Goal: Information Seeking & Learning: Learn about a topic

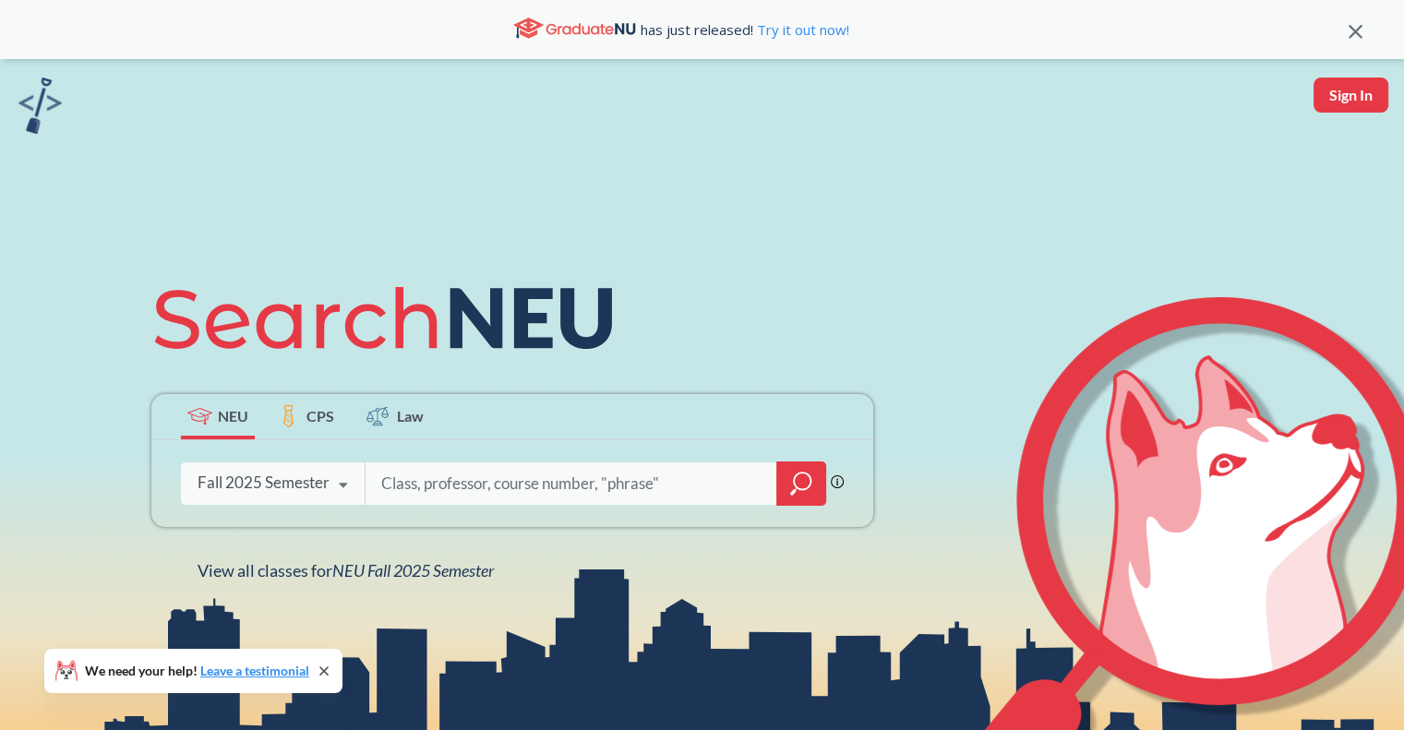
click at [424, 480] on input "search" at bounding box center [571, 483] width 384 height 39
type input "CS 2101"
click at [803, 479] on icon "magnifying glass" at bounding box center [801, 484] width 22 height 26
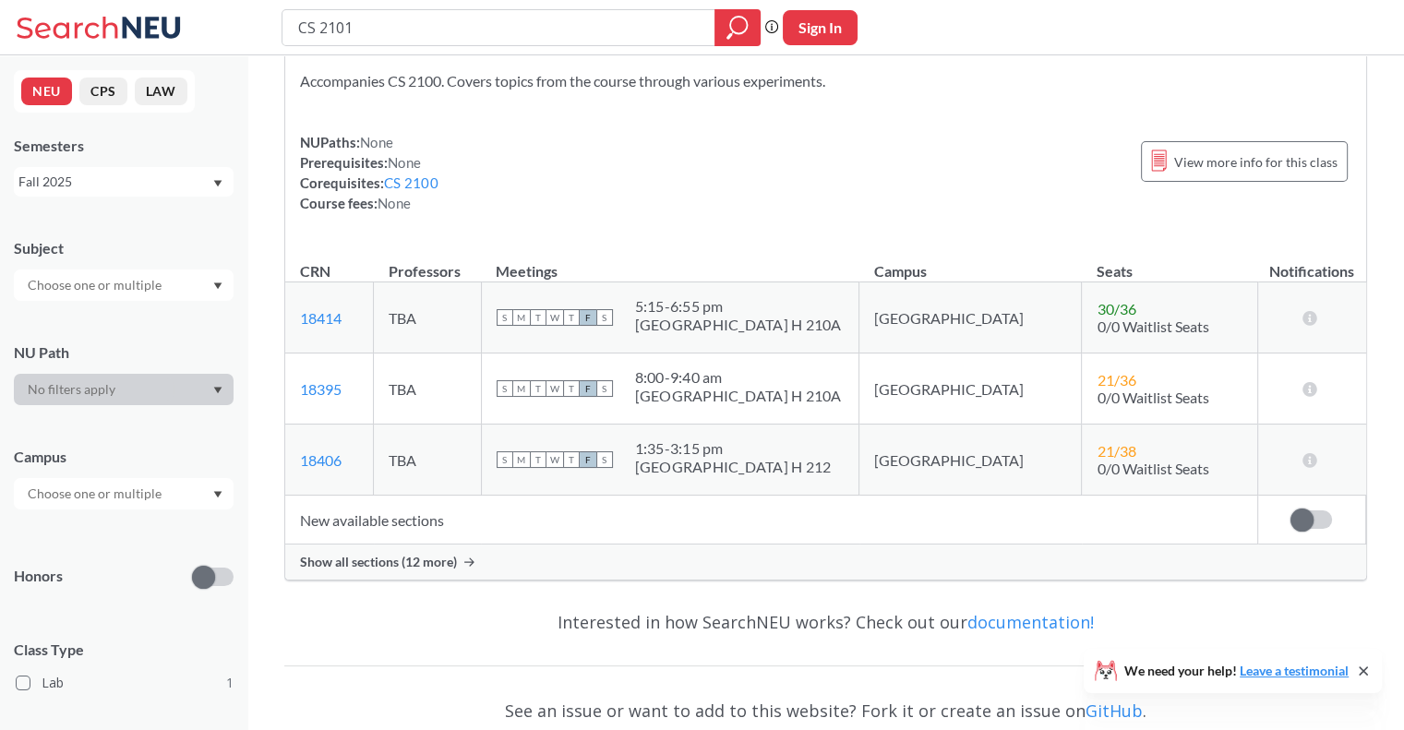
scroll to position [81, 0]
click at [432, 553] on span "Show all sections (12 more)" at bounding box center [378, 560] width 157 height 17
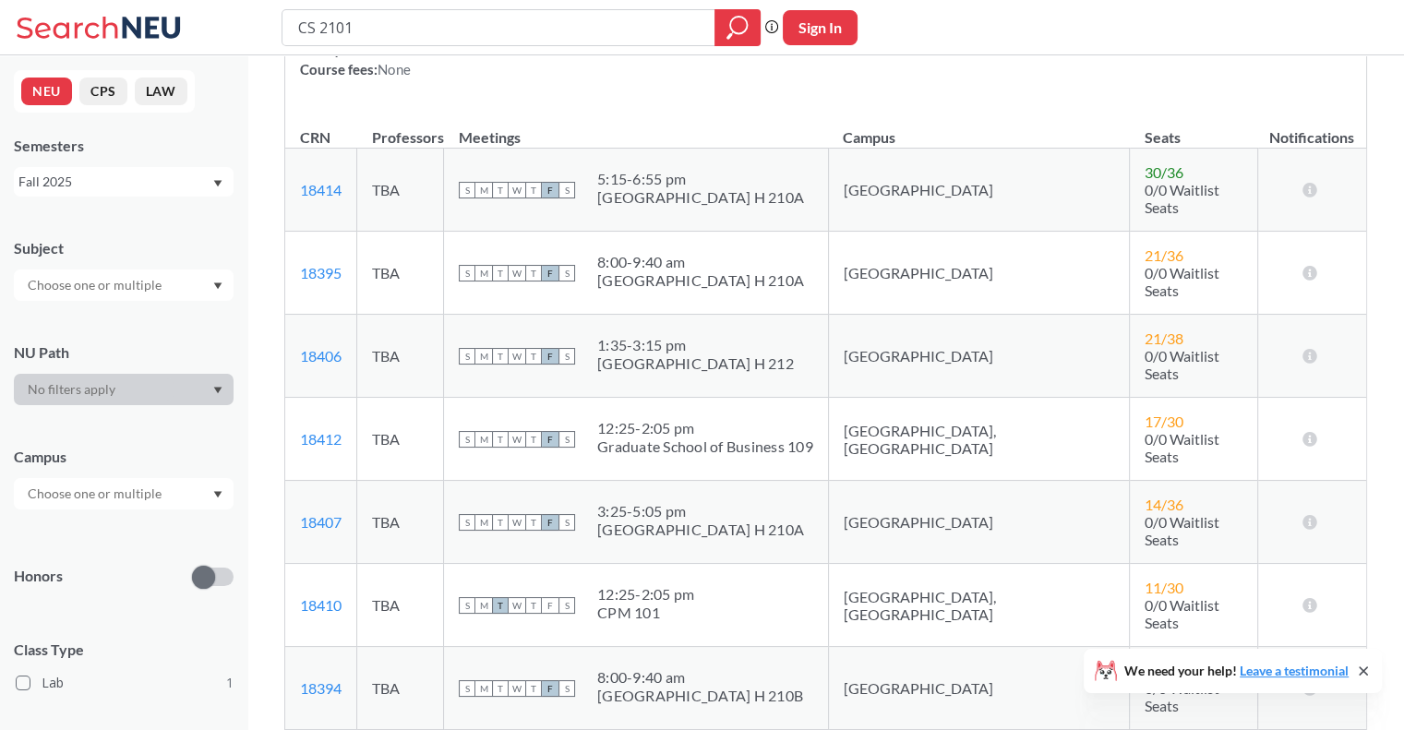
scroll to position [214, 0]
click at [15, 386] on div at bounding box center [124, 389] width 220 height 31
click at [761, 437] on div "Graduate School of Business 109" at bounding box center [705, 446] width 216 height 18
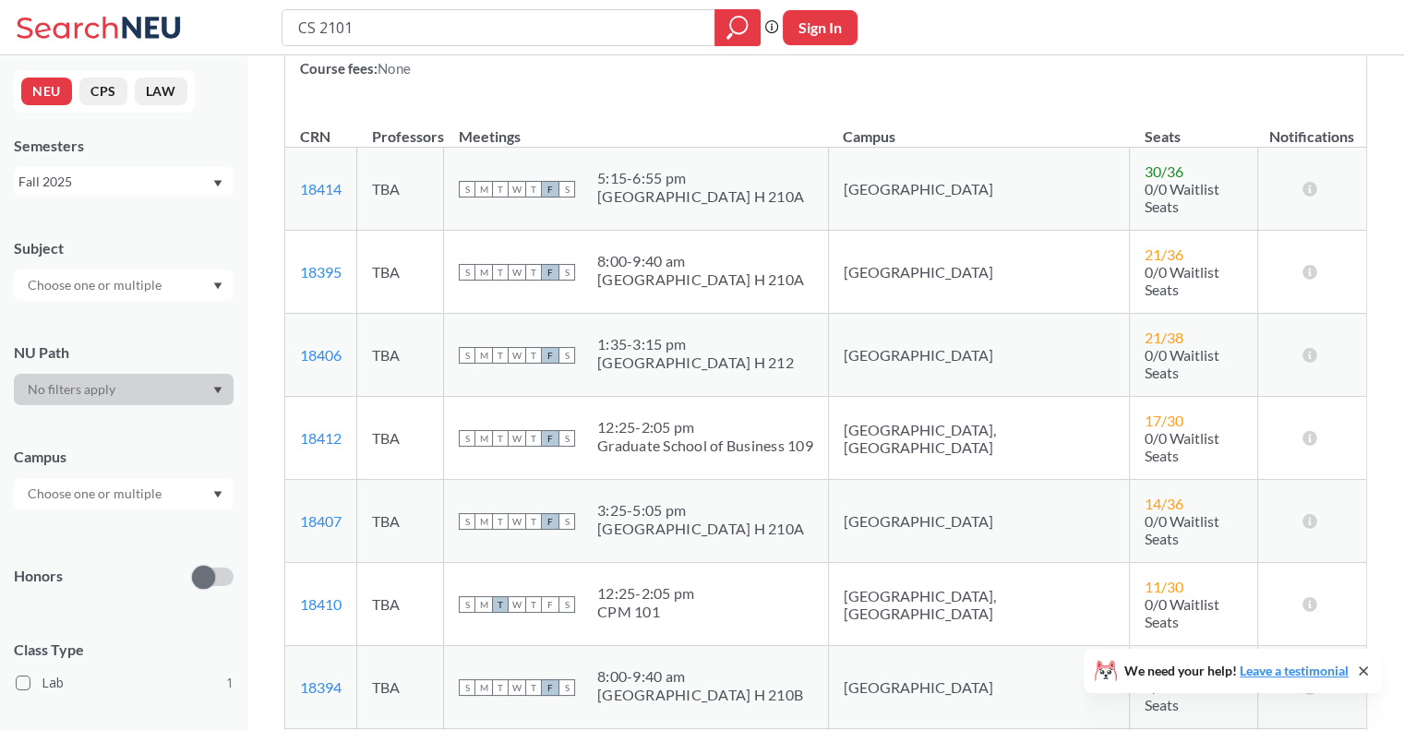
click at [735, 418] on div "12:25 - 2:05 pm" at bounding box center [705, 427] width 216 height 18
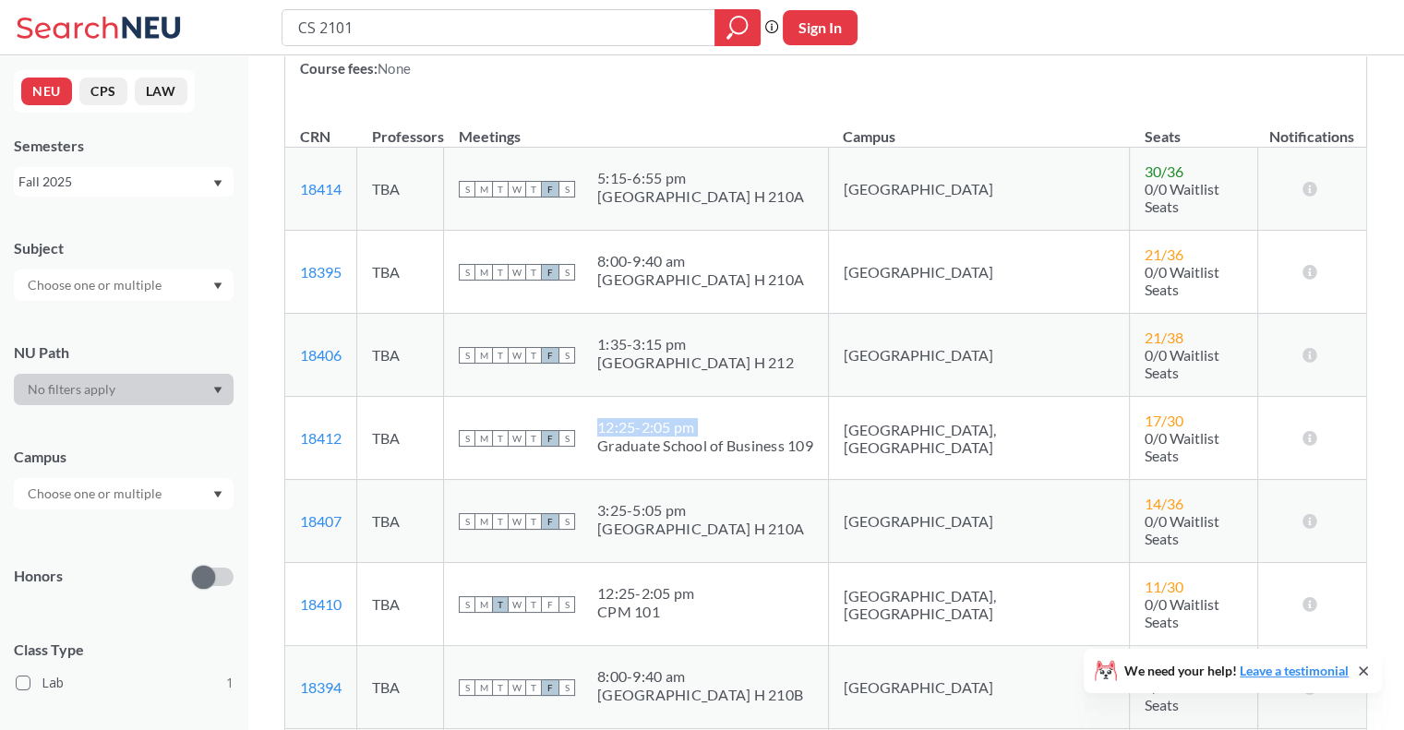
drag, startPoint x: 735, startPoint y: 379, endPoint x: 702, endPoint y: 380, distance: 33.2
click at [702, 418] on div "12:25 - 2:05 pm" at bounding box center [705, 427] width 216 height 18
drag, startPoint x: 702, startPoint y: 380, endPoint x: 643, endPoint y: 376, distance: 59.3
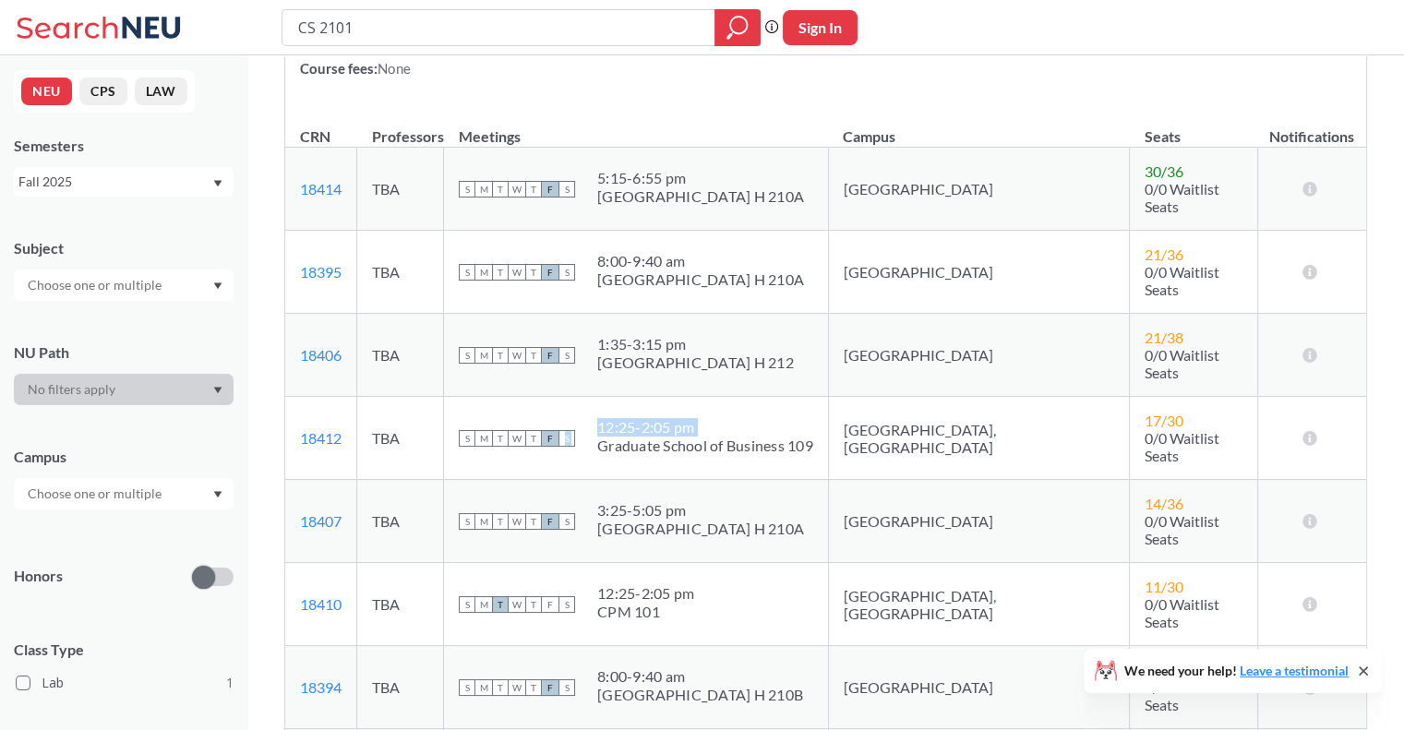
click at [643, 418] on div "S M T W T F S 12:25 - 2:05 pm Graduate School of Business 109" at bounding box center [636, 438] width 354 height 41
click at [657, 418] on div "S M T W T F S 12:25 - 2:05 pm Graduate School of Business 109" at bounding box center [636, 438] width 354 height 41
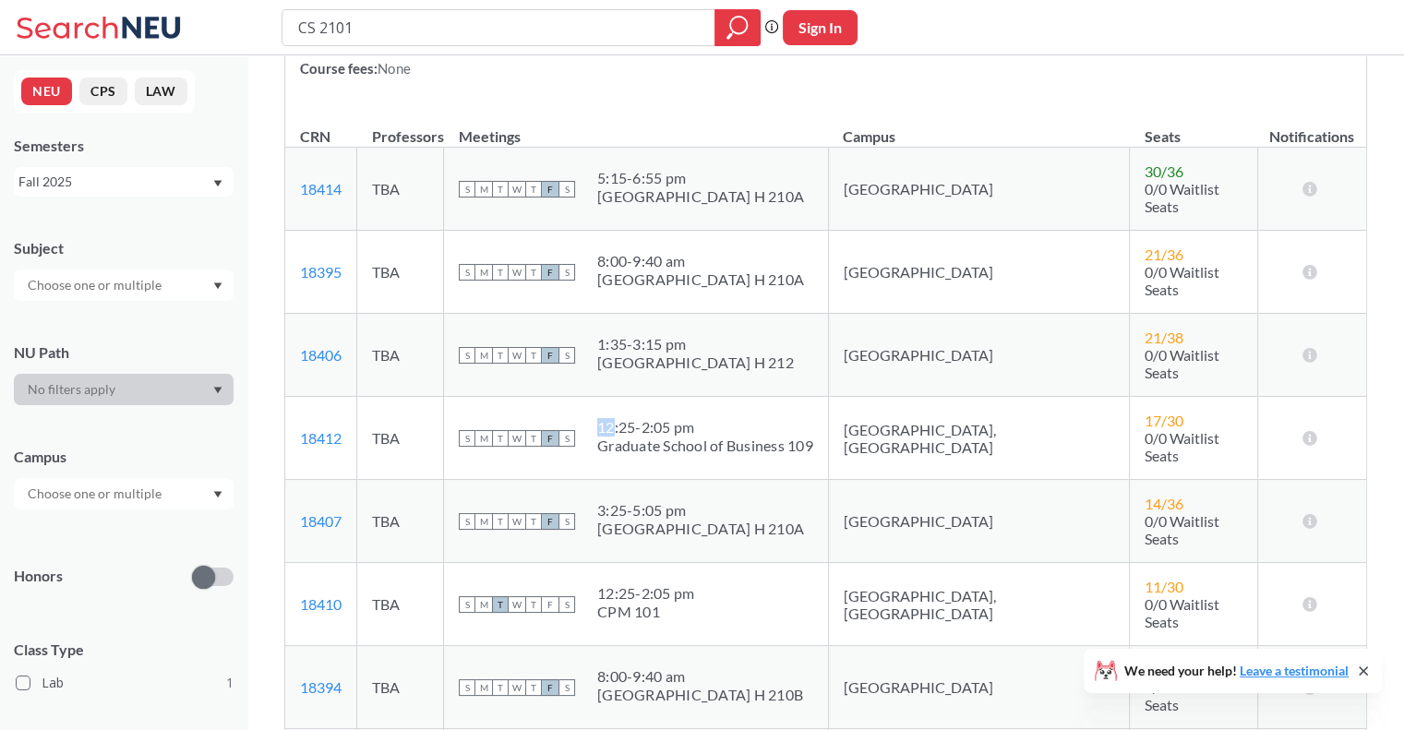
click at [657, 418] on div "S M T W T F S 12:25 - 2:05 pm Graduate School of Business 109" at bounding box center [636, 438] width 354 height 41
drag, startPoint x: 657, startPoint y: 378, endPoint x: 702, endPoint y: 383, distance: 44.7
click at [702, 418] on div "S M T W T F S 12:25 - 2:05 pm Graduate School of Business 109" at bounding box center [636, 438] width 354 height 41
click at [702, 418] on div "12:25 - 2:05 pm" at bounding box center [705, 427] width 216 height 18
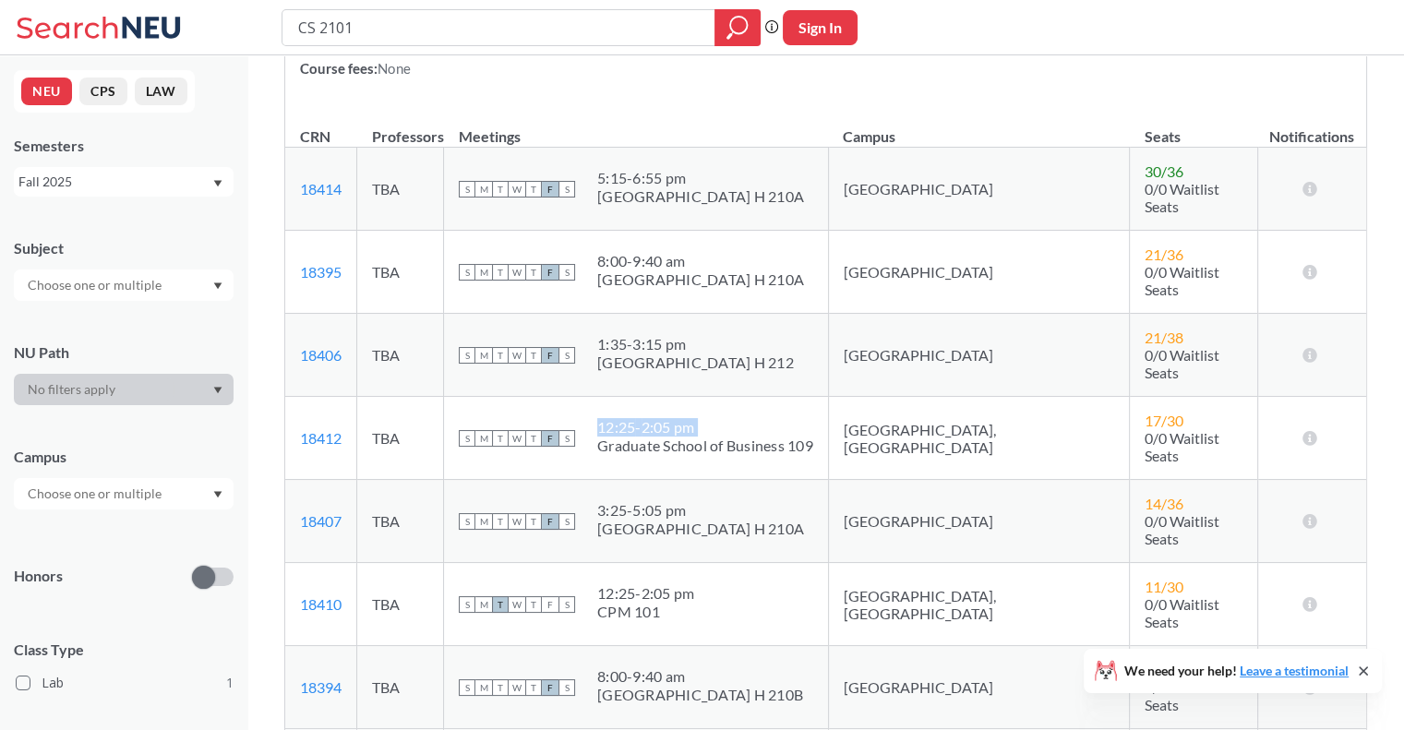
click at [702, 418] on div "12:25 - 2:05 pm" at bounding box center [705, 427] width 216 height 18
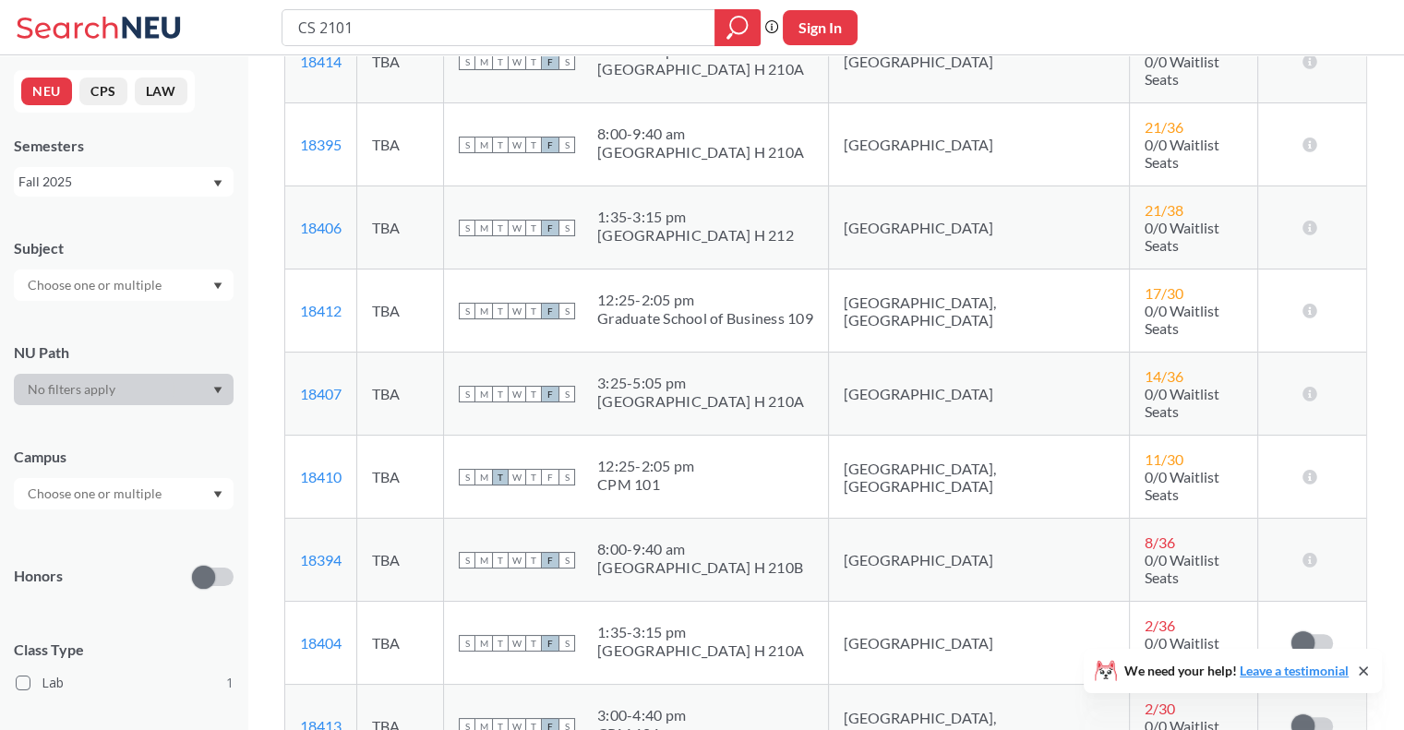
scroll to position [342, 0]
click at [702, 435] on td "S M T W T F S 12:25 - 2:05 pm CPM 101" at bounding box center [636, 476] width 385 height 83
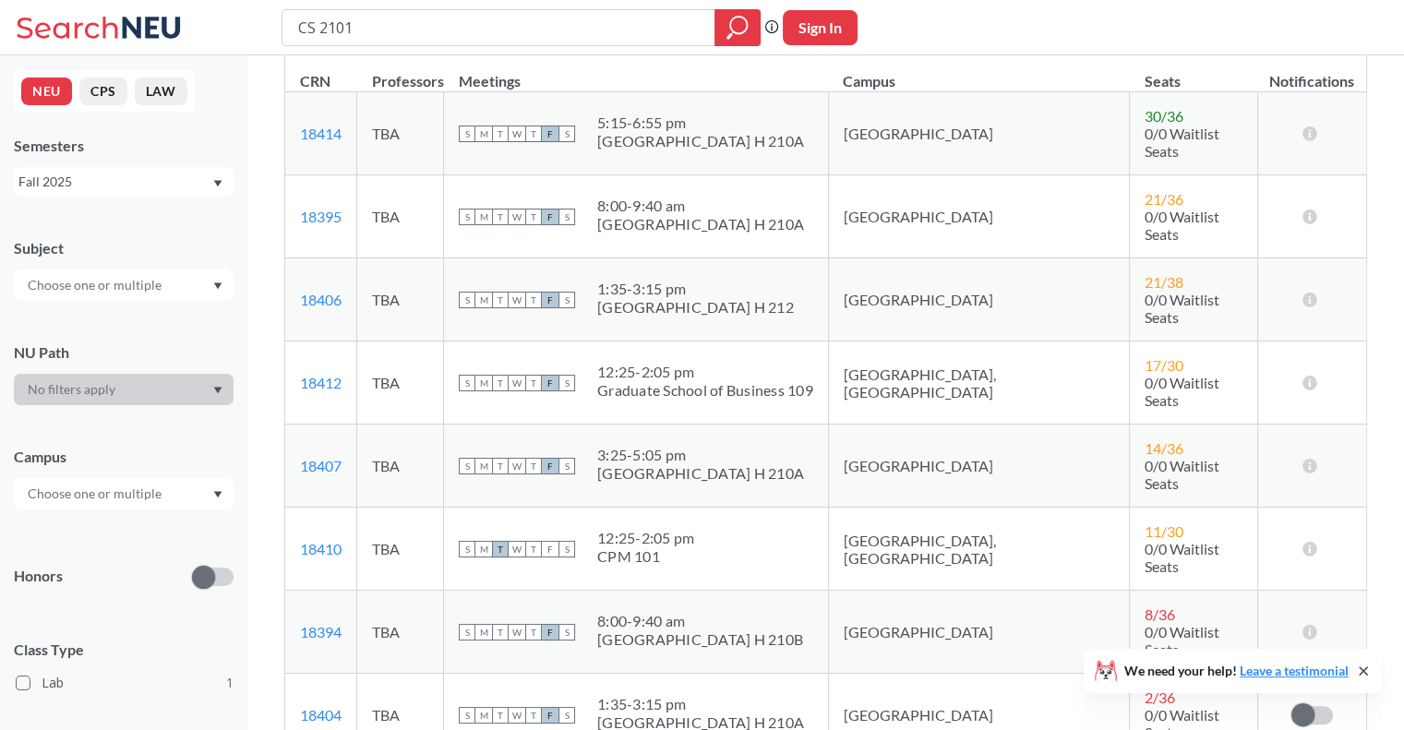
scroll to position [269, 0]
